Goal: Check status: Check status

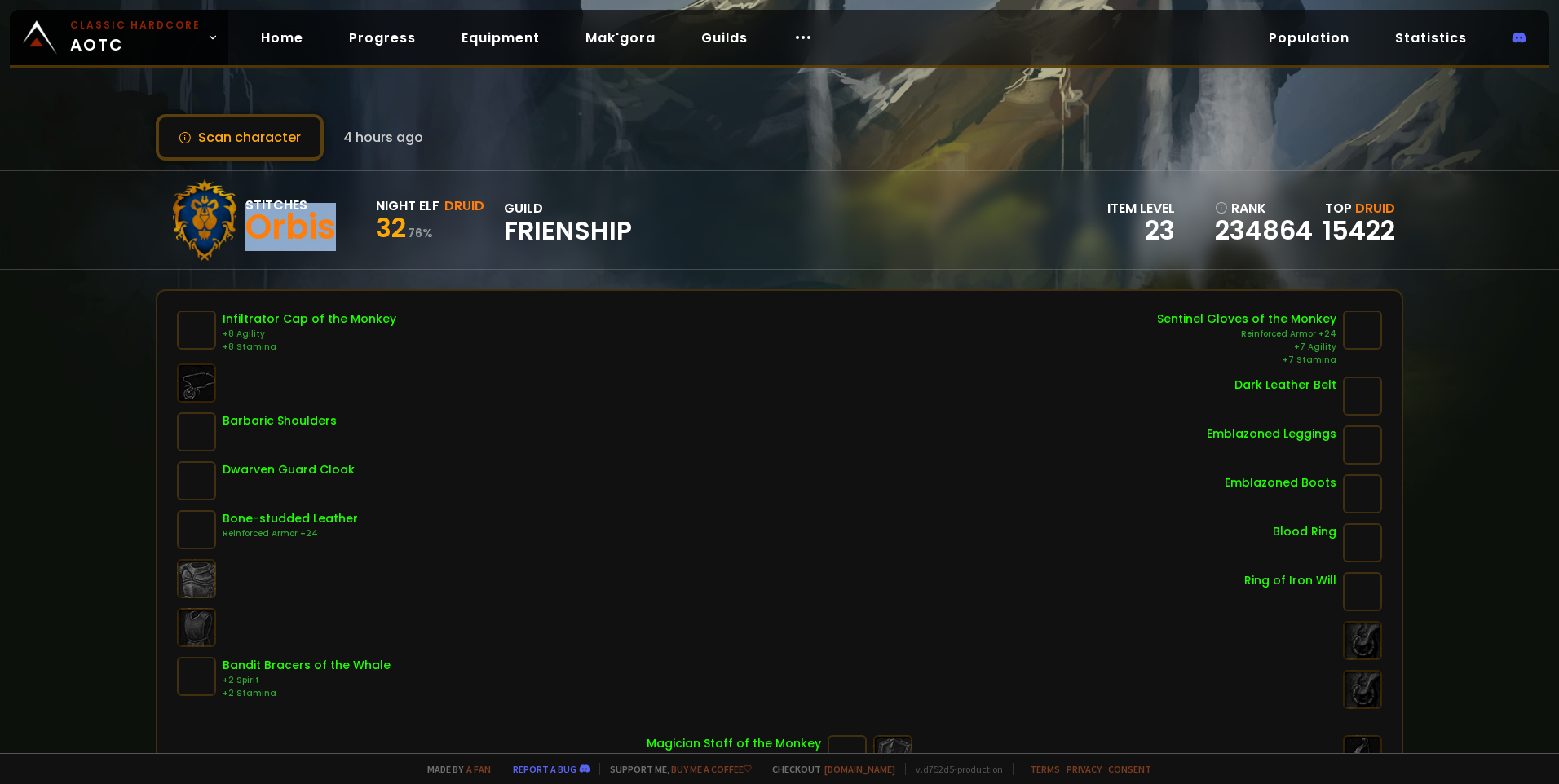
drag, startPoint x: 254, startPoint y: 229, endPoint x: 333, endPoint y: 223, distance: 79.2
click at [333, 223] on div "Orbis" at bounding box center [291, 227] width 91 height 25
click at [328, 225] on div "Orbis" at bounding box center [291, 227] width 91 height 25
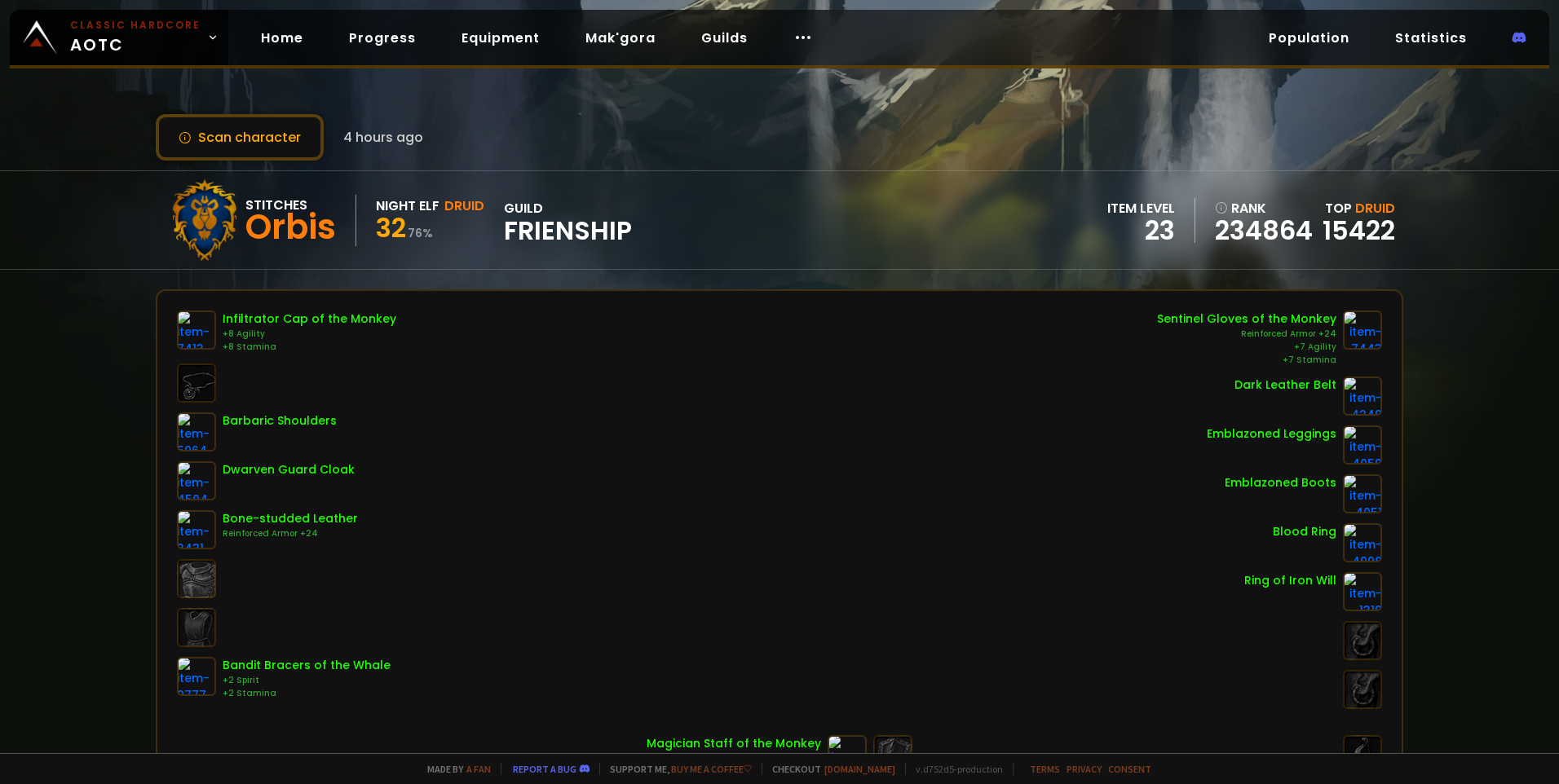
click at [328, 225] on div "Orbis" at bounding box center [291, 227] width 91 height 25
click at [525, 223] on span "Frienship" at bounding box center [568, 230] width 128 height 25
click at [359, 139] on span "4 hours ago" at bounding box center [382, 137] width 80 height 21
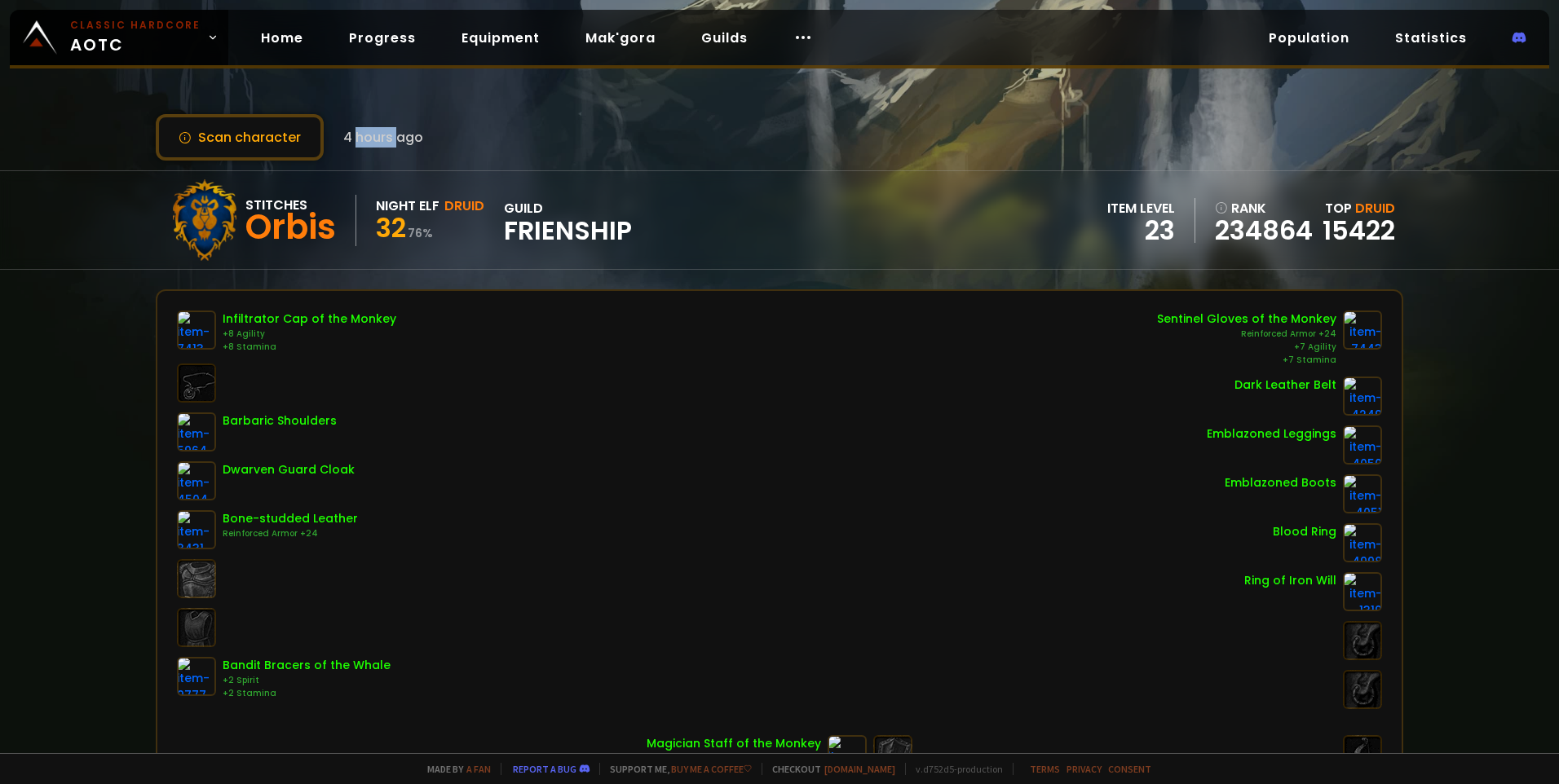
click at [359, 139] on span "4 hours ago" at bounding box center [382, 137] width 80 height 21
drag, startPoint x: 359, startPoint y: 139, endPoint x: 228, endPoint y: 138, distance: 131.0
click at [231, 138] on button "Scan character" at bounding box center [239, 137] width 168 height 46
